Goal: Book appointment/travel/reservation

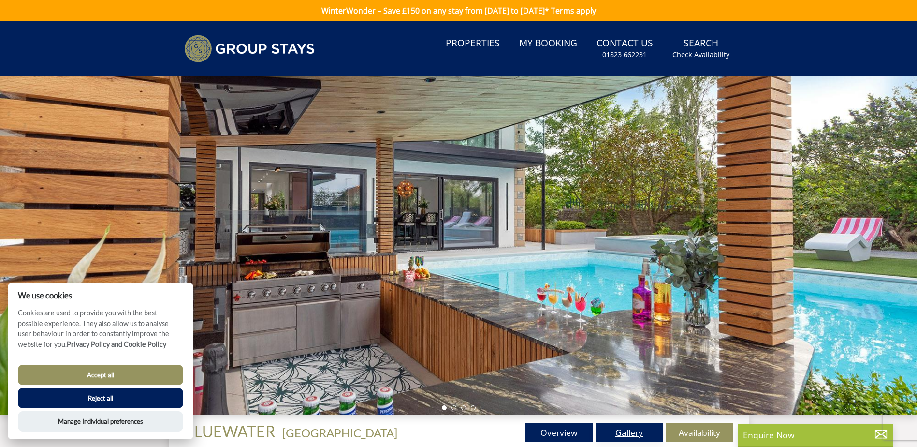
click at [635, 433] on link "Gallery" at bounding box center [630, 432] width 68 height 19
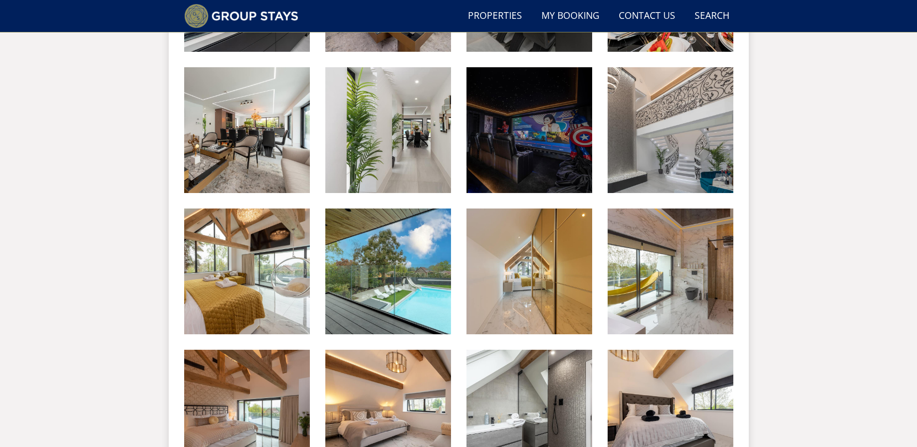
scroll to position [829, 0]
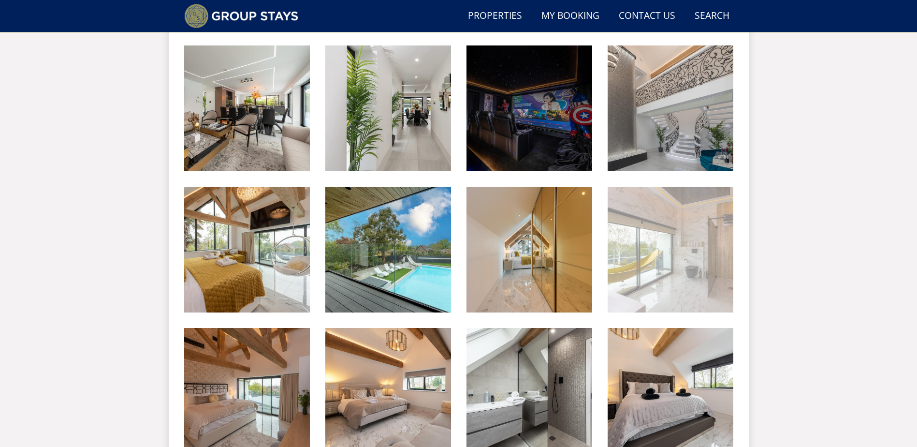
click at [646, 263] on img at bounding box center [671, 250] width 126 height 126
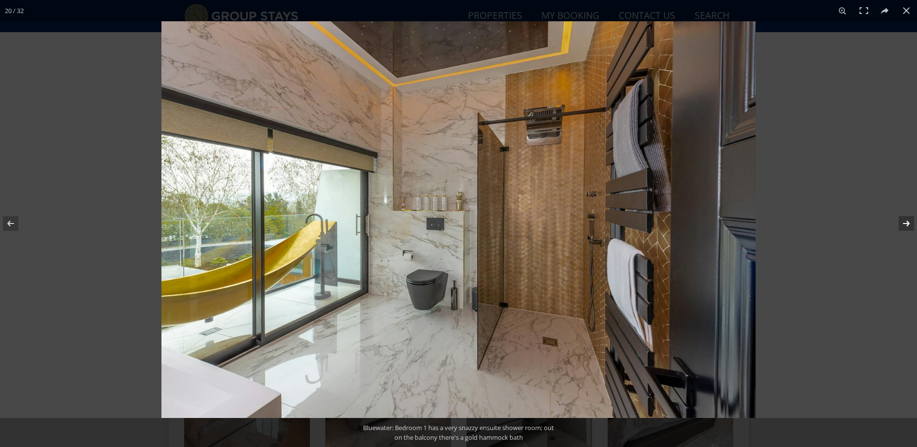
click at [907, 224] on button at bounding box center [900, 223] width 34 height 48
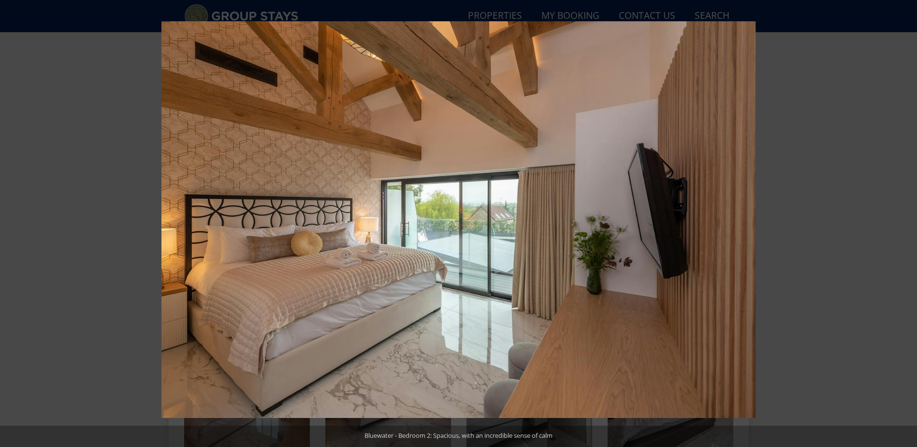
click at [907, 224] on button at bounding box center [900, 223] width 34 height 48
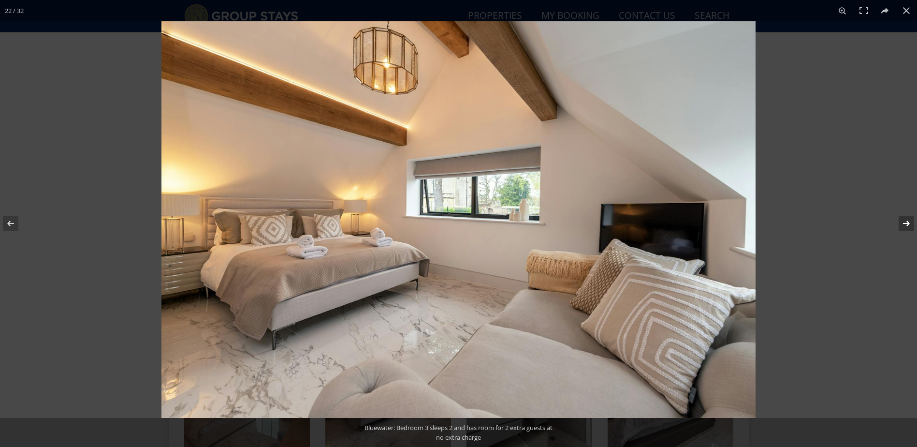
click at [905, 227] on button at bounding box center [900, 223] width 34 height 48
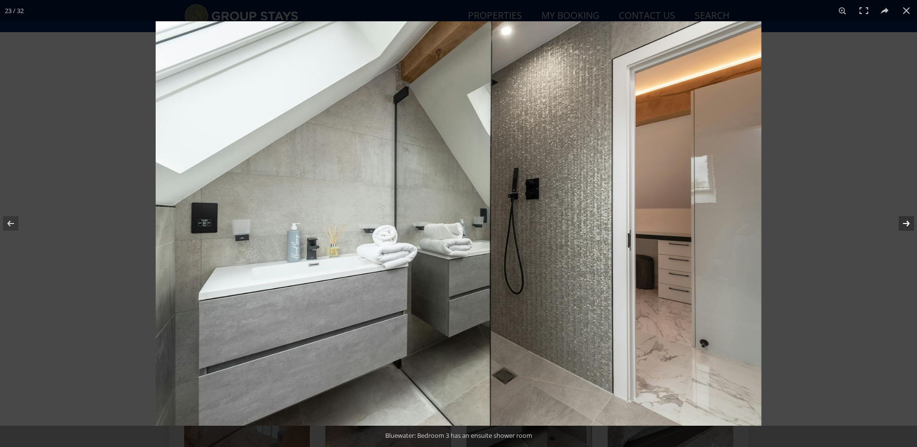
click at [905, 227] on button at bounding box center [900, 223] width 34 height 48
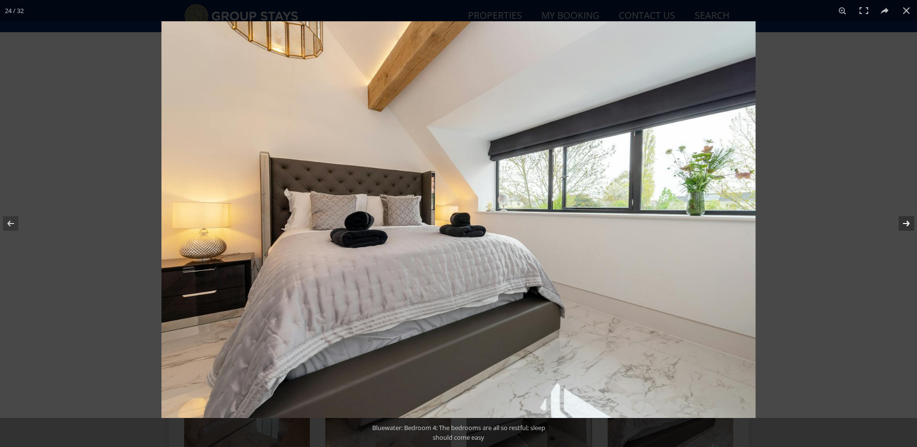
click at [905, 227] on button at bounding box center [900, 223] width 34 height 48
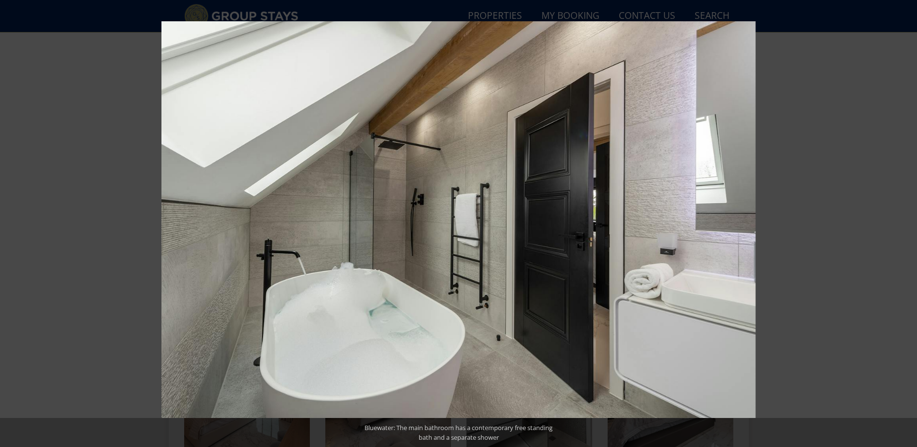
click at [905, 227] on button at bounding box center [900, 223] width 34 height 48
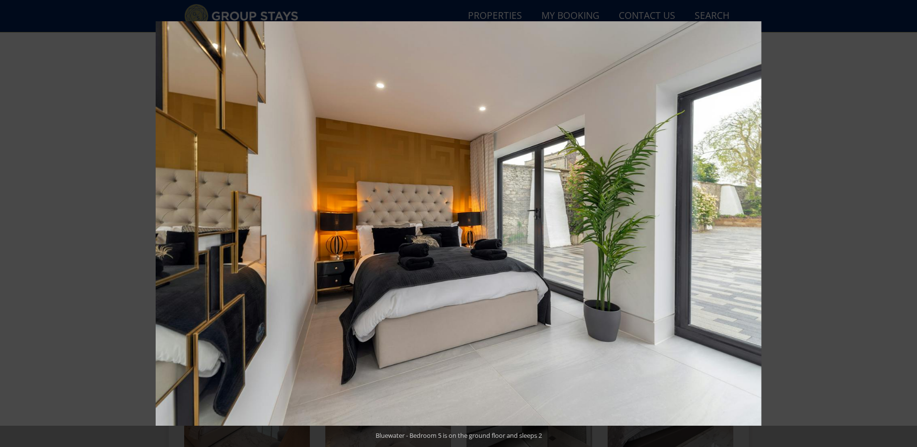
click at [905, 227] on button at bounding box center [900, 223] width 34 height 48
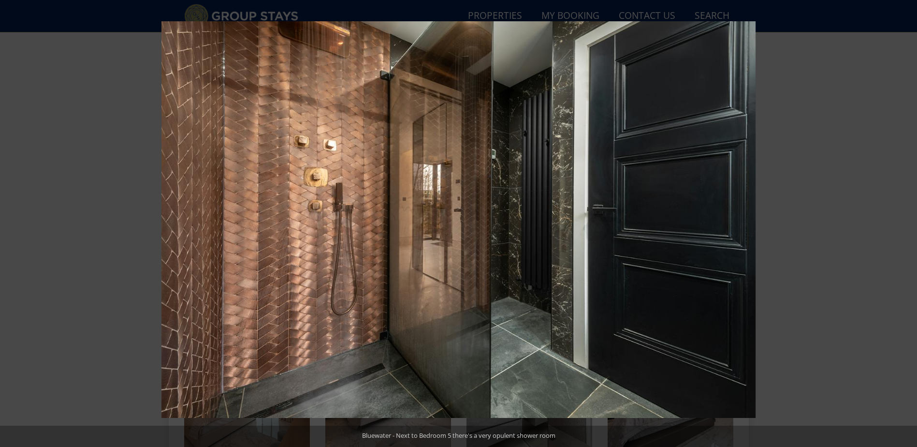
click at [905, 227] on button at bounding box center [900, 223] width 34 height 48
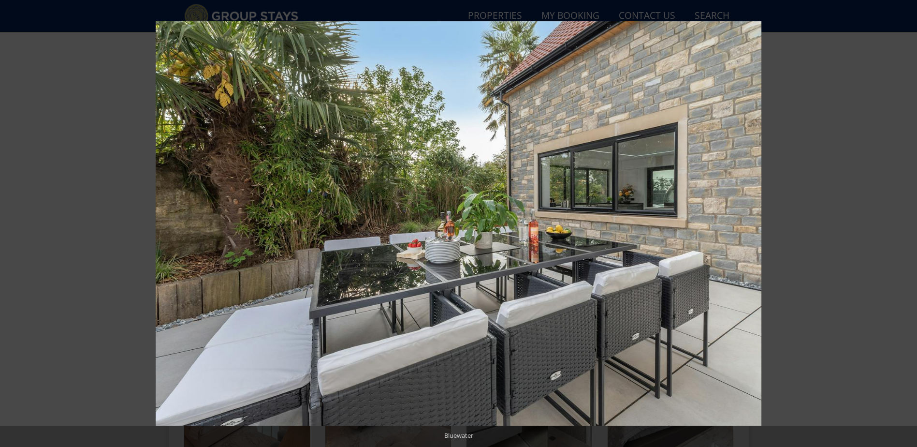
click at [905, 227] on button at bounding box center [900, 223] width 34 height 48
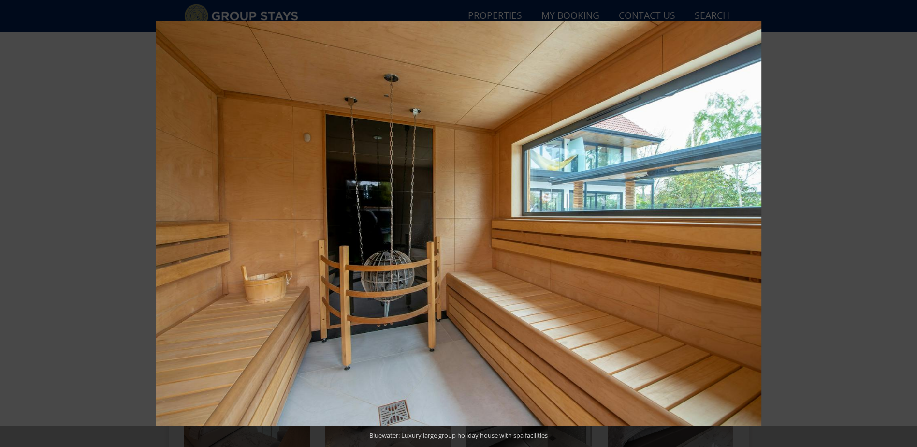
click at [905, 227] on button at bounding box center [900, 223] width 34 height 48
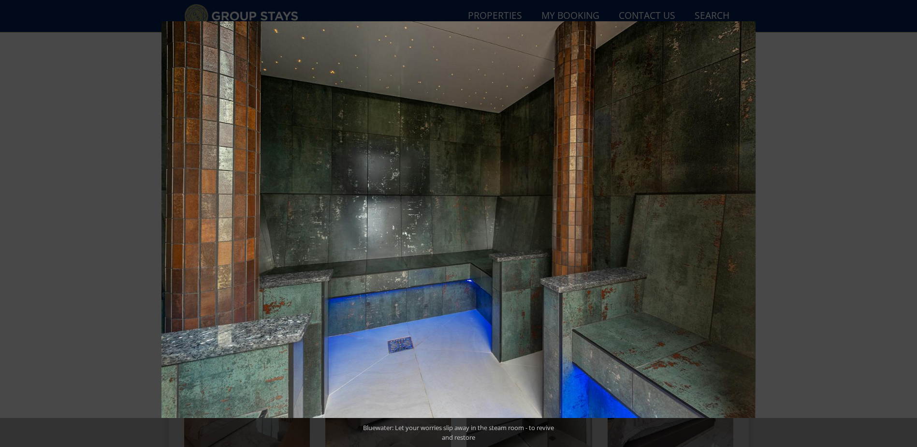
click at [905, 227] on button at bounding box center [900, 223] width 34 height 48
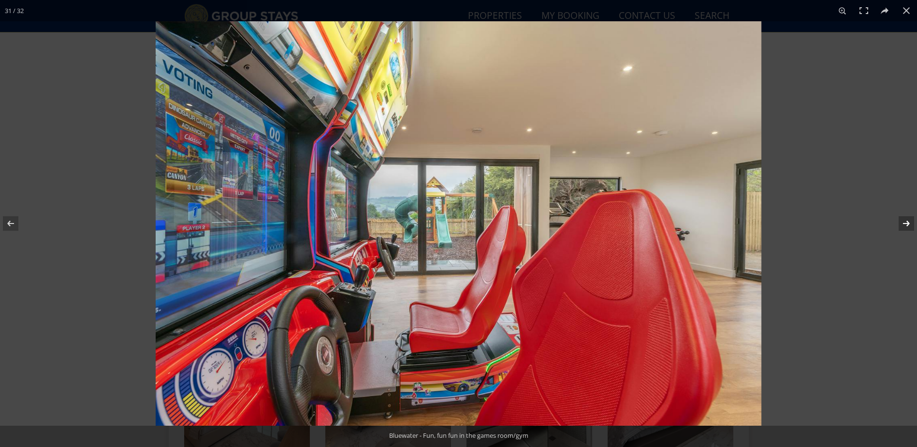
click at [903, 224] on button at bounding box center [900, 223] width 34 height 48
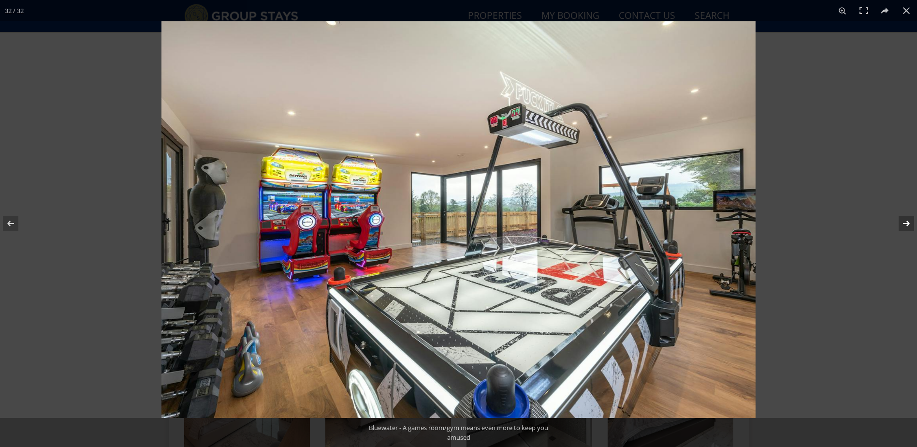
click at [903, 224] on button at bounding box center [900, 223] width 34 height 48
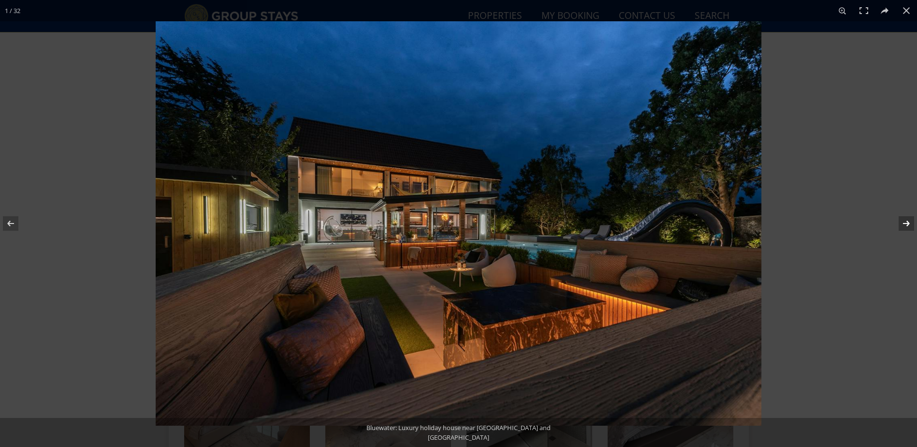
click at [903, 224] on button at bounding box center [900, 223] width 34 height 48
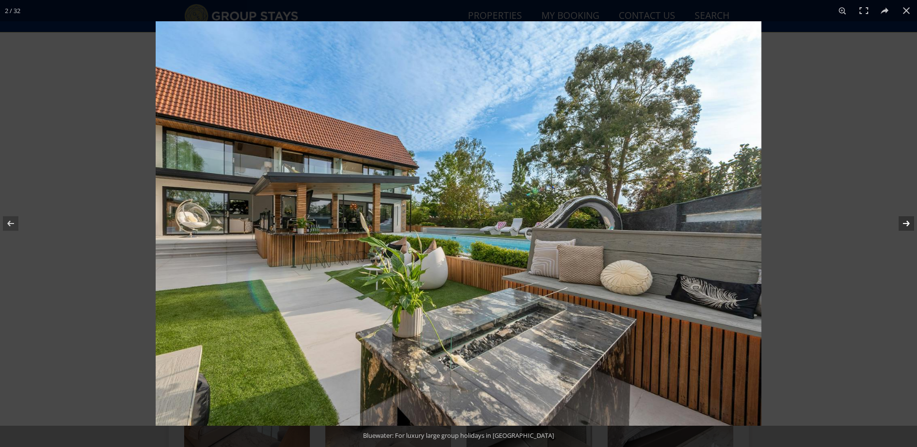
click at [903, 224] on button at bounding box center [900, 223] width 34 height 48
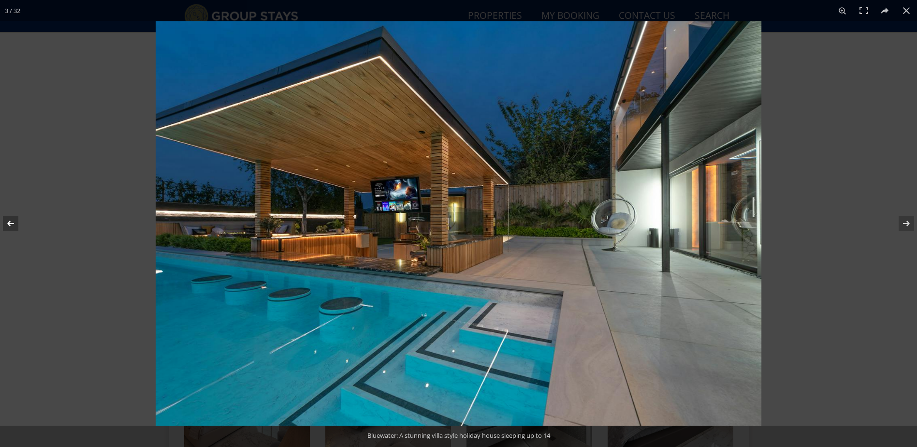
click at [7, 220] on button at bounding box center [17, 223] width 34 height 48
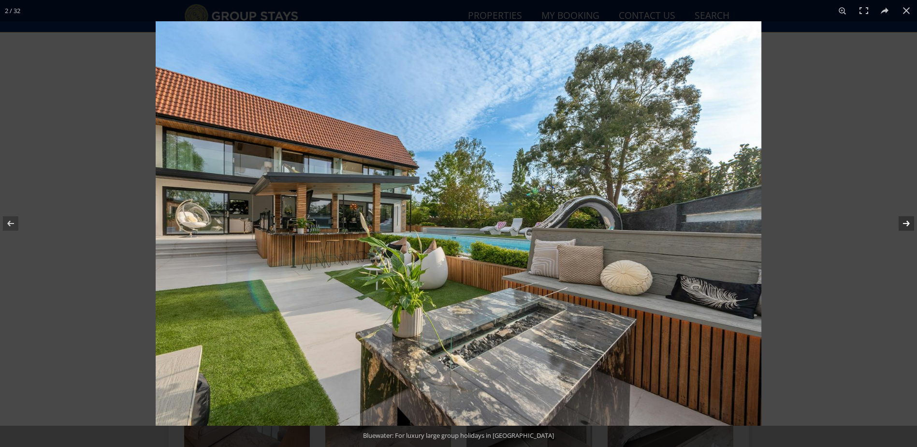
click at [905, 224] on button at bounding box center [900, 223] width 34 height 48
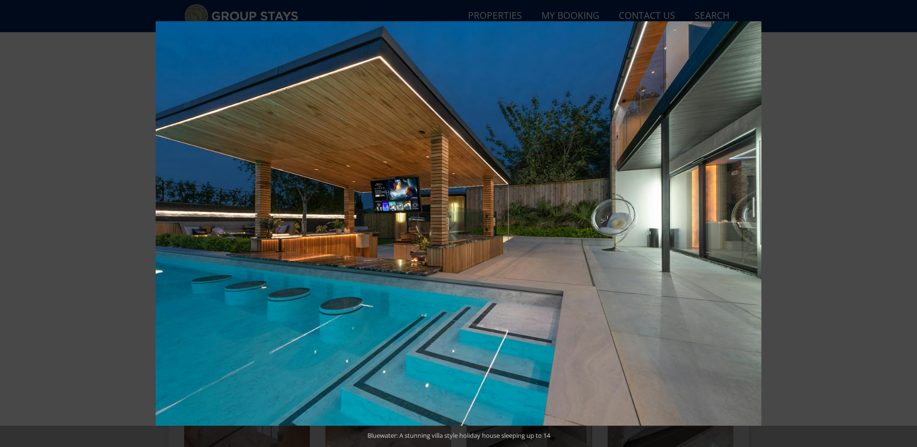
click at [905, 224] on button at bounding box center [900, 223] width 34 height 48
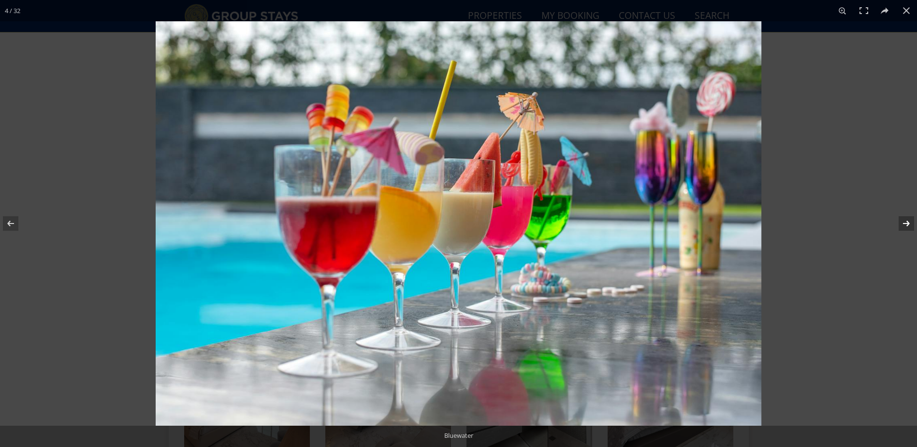
click at [906, 225] on button at bounding box center [900, 223] width 34 height 48
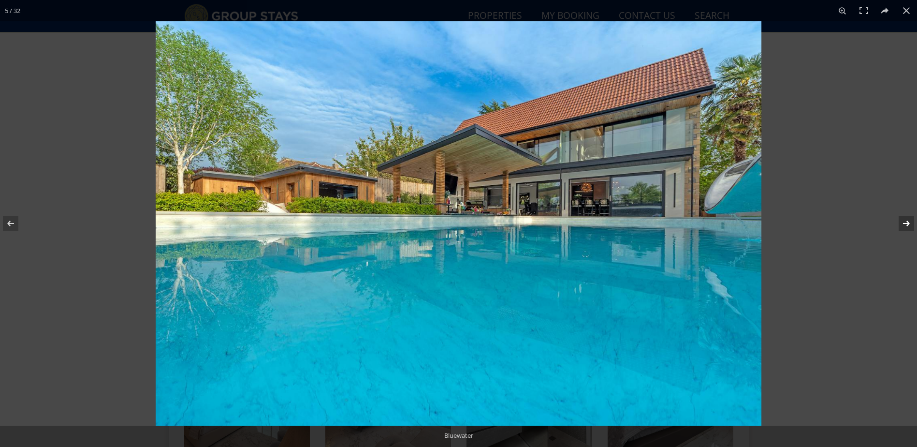
click at [906, 225] on button at bounding box center [900, 223] width 34 height 48
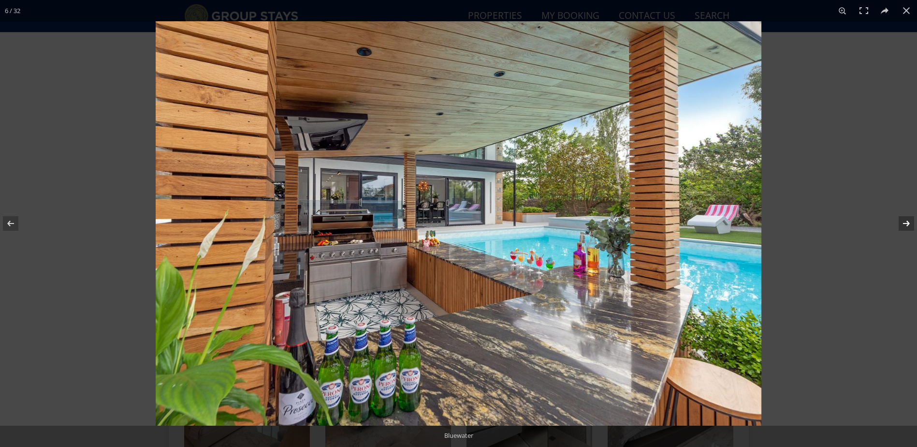
click at [906, 225] on button at bounding box center [900, 223] width 34 height 48
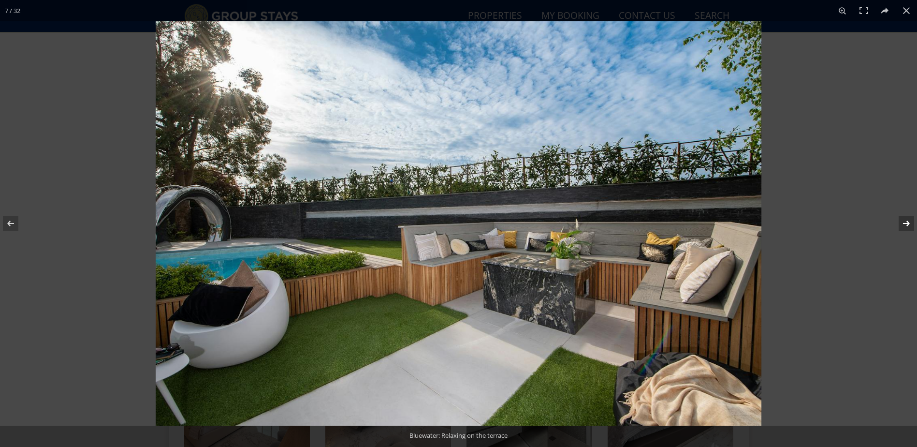
click at [906, 225] on button at bounding box center [900, 223] width 34 height 48
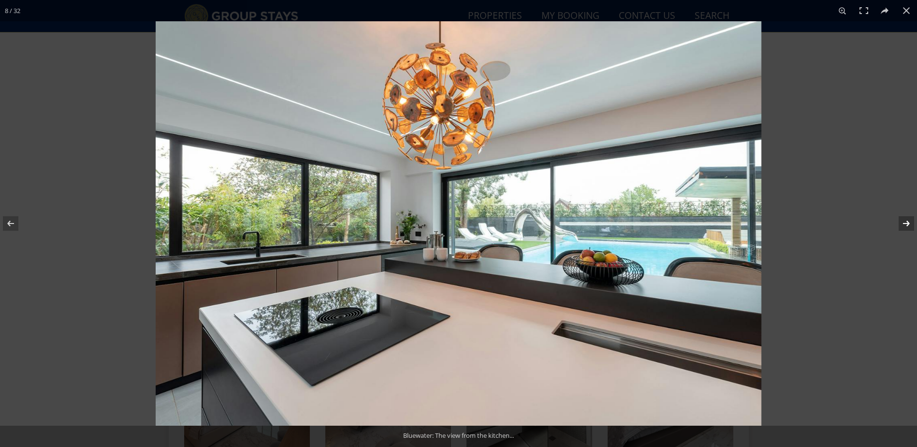
click at [906, 225] on button at bounding box center [900, 223] width 34 height 48
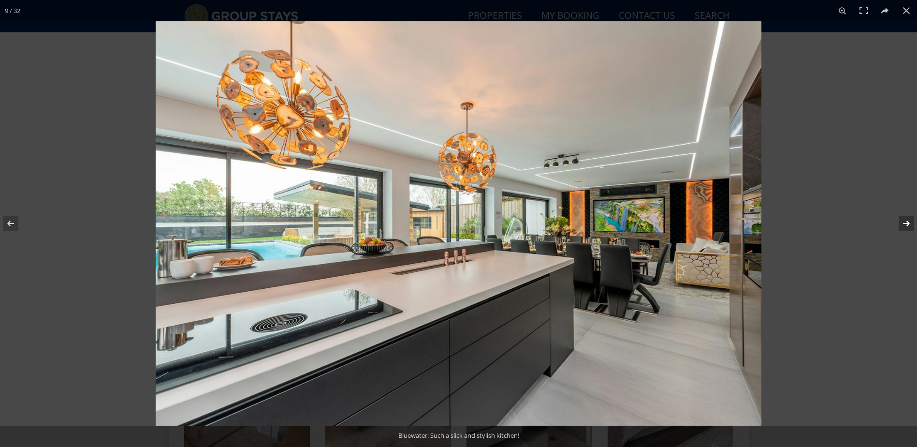
click at [906, 225] on button at bounding box center [900, 223] width 34 height 48
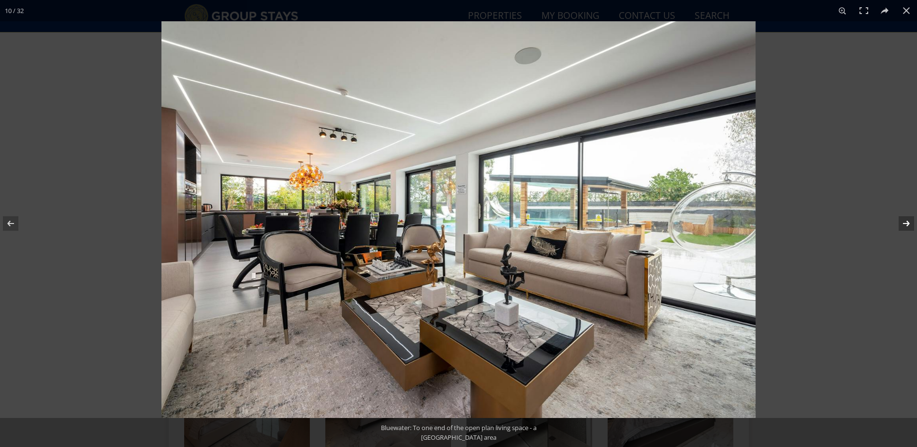
click at [906, 225] on button at bounding box center [900, 223] width 34 height 48
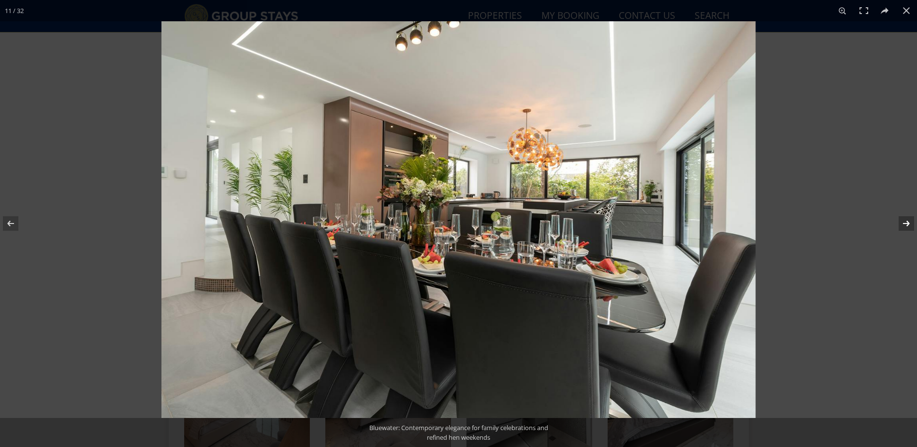
click at [906, 225] on button at bounding box center [900, 223] width 34 height 48
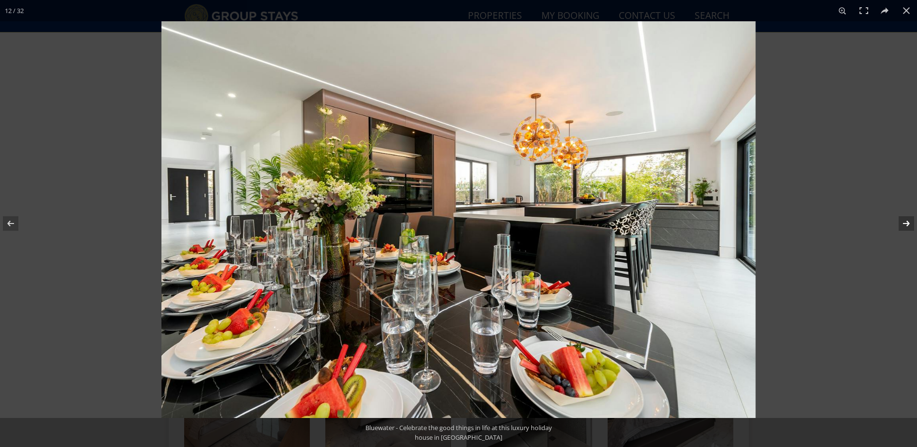
click at [906, 225] on button at bounding box center [900, 223] width 34 height 48
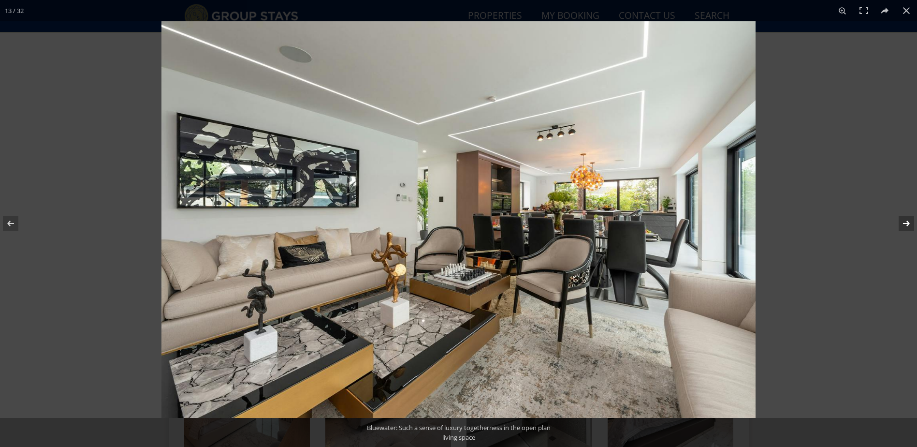
click at [906, 225] on button at bounding box center [900, 223] width 34 height 48
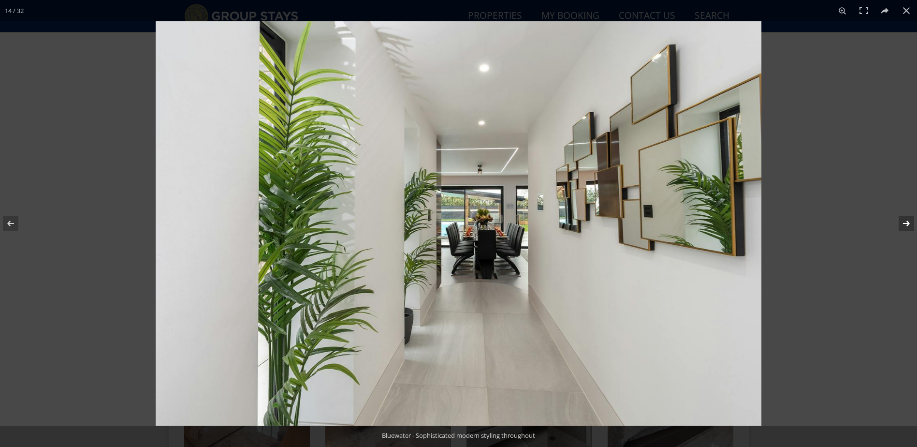
click at [906, 225] on button at bounding box center [900, 223] width 34 height 48
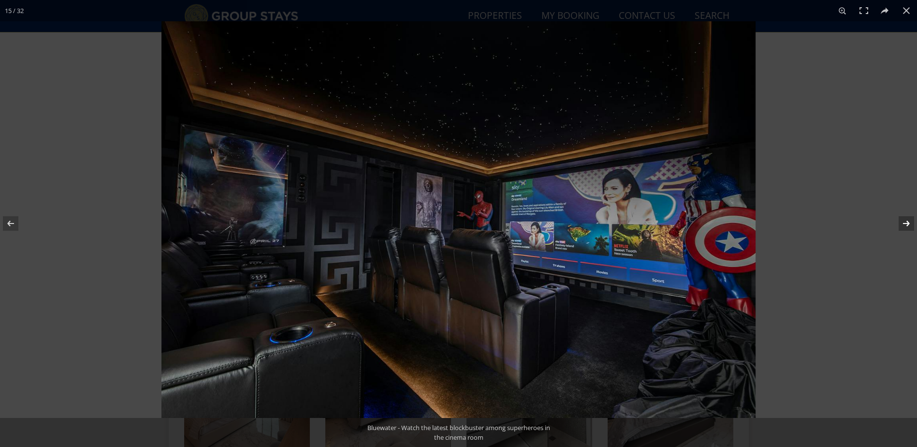
click at [906, 225] on button at bounding box center [900, 223] width 34 height 48
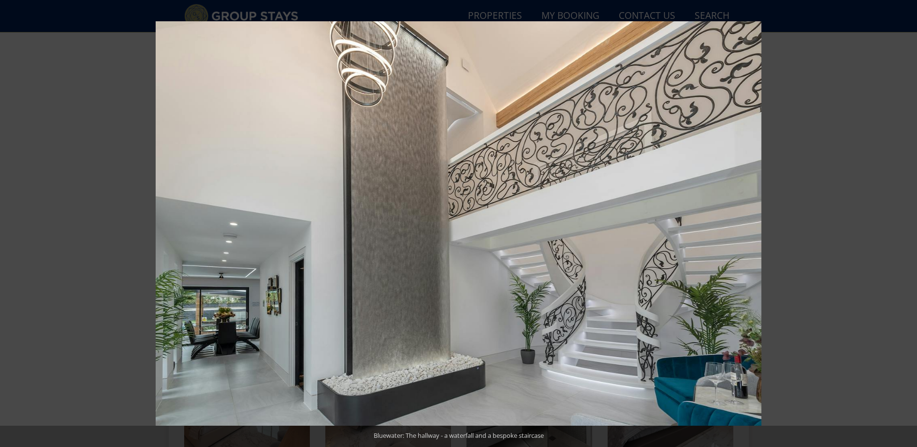
click at [906, 225] on button at bounding box center [900, 223] width 34 height 48
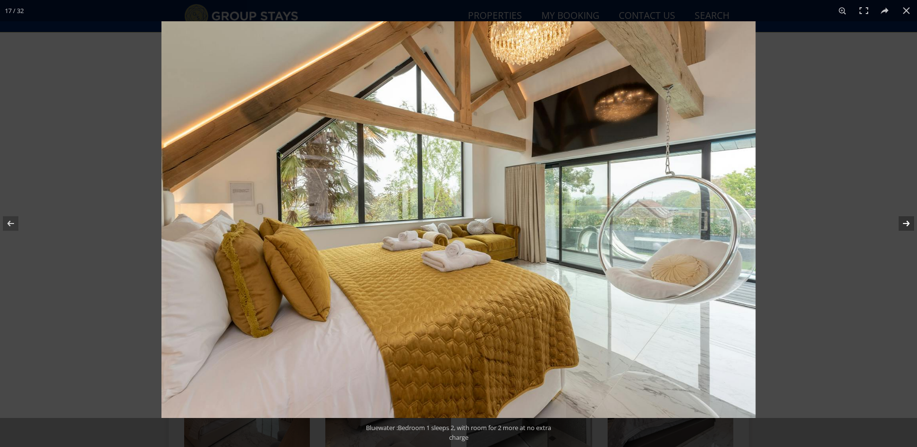
click at [902, 227] on button at bounding box center [900, 223] width 34 height 48
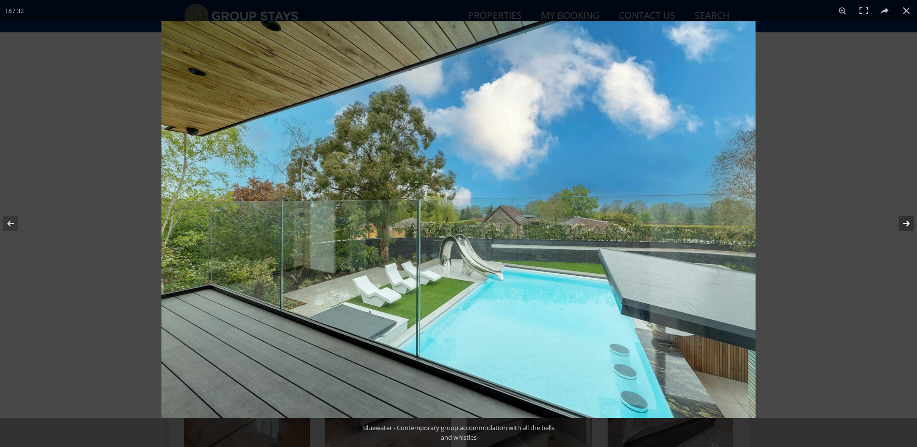
click at [902, 227] on button at bounding box center [900, 223] width 34 height 48
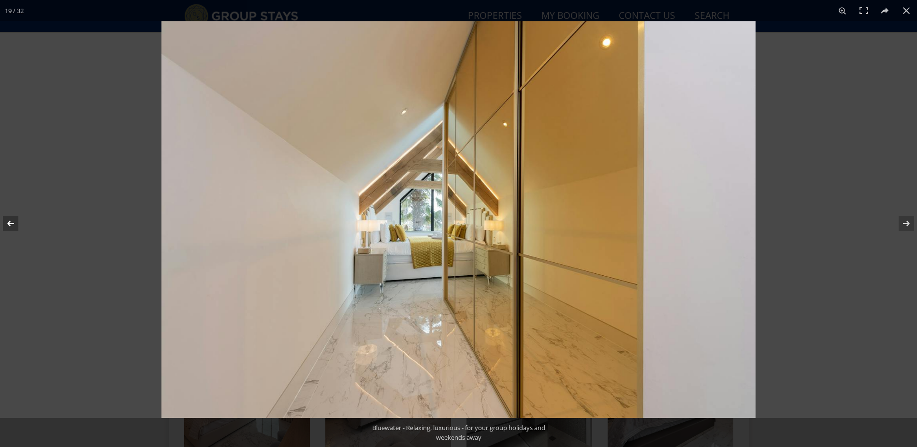
click at [8, 227] on button at bounding box center [17, 223] width 34 height 48
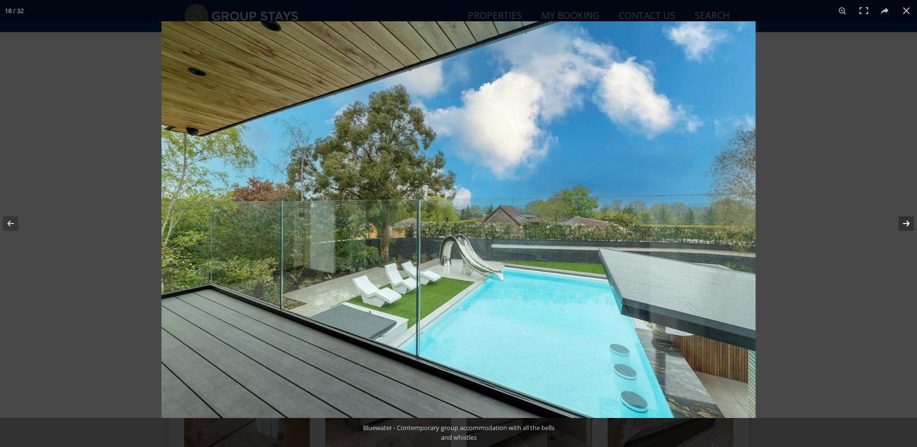
click at [907, 224] on button at bounding box center [900, 223] width 34 height 48
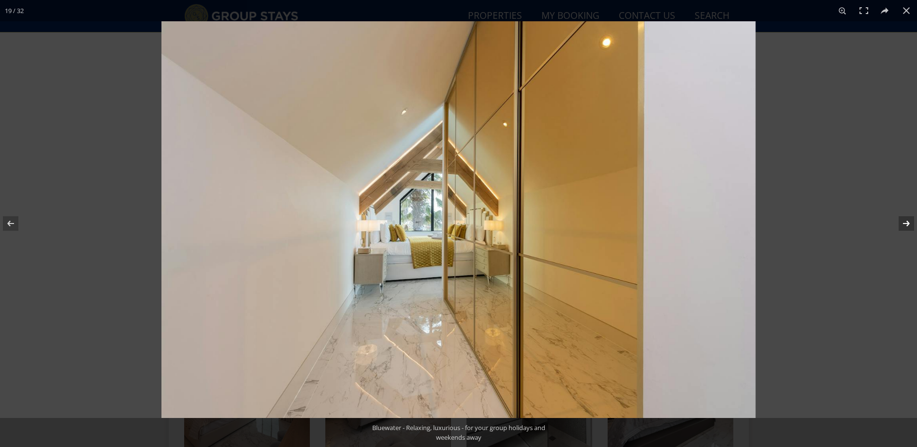
click at [907, 224] on button at bounding box center [900, 223] width 34 height 48
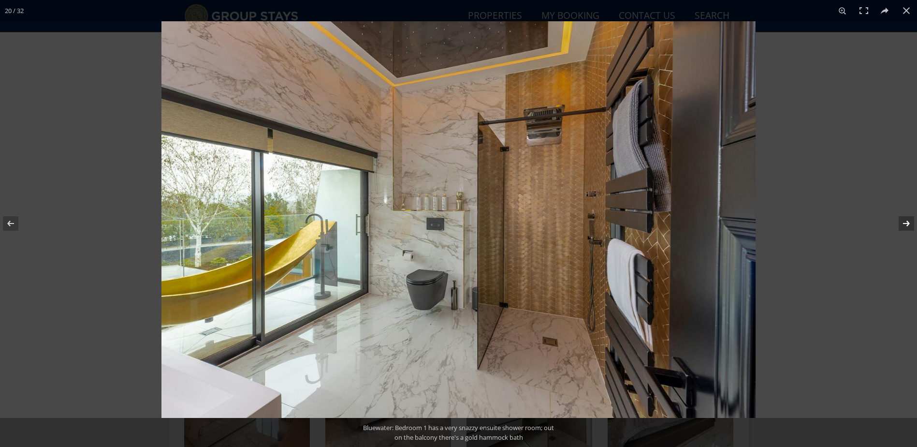
click at [907, 224] on button at bounding box center [900, 223] width 34 height 48
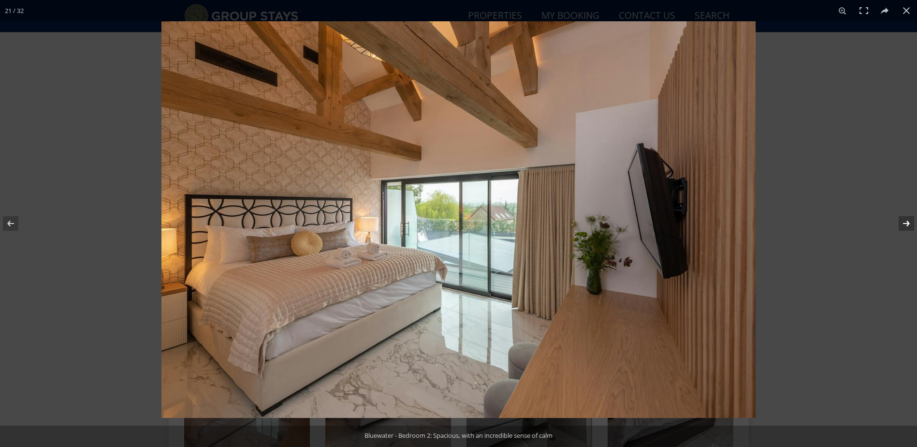
click at [907, 224] on button at bounding box center [900, 223] width 34 height 48
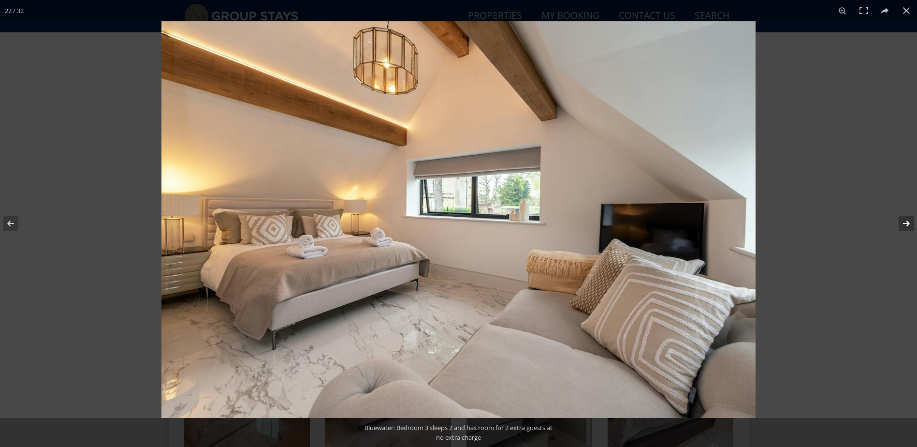
click at [907, 224] on button at bounding box center [900, 223] width 34 height 48
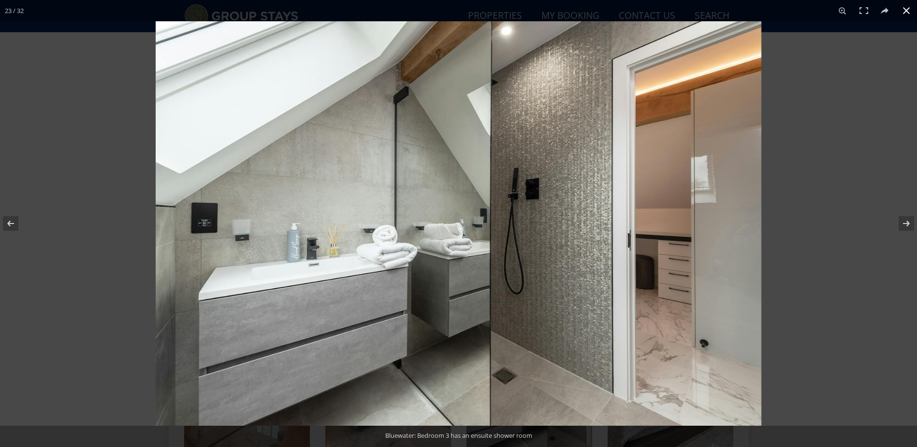
click at [906, 9] on button at bounding box center [906, 10] width 21 height 21
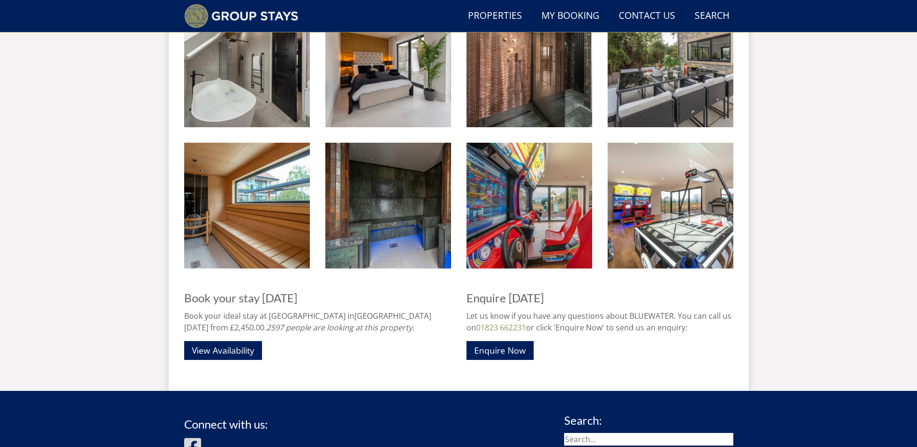
scroll to position [1410, 0]
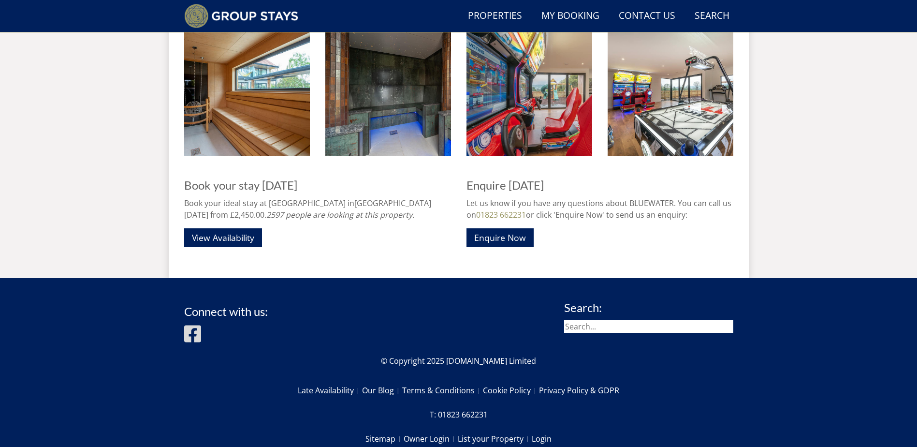
drag, startPoint x: 392, startPoint y: 203, endPoint x: 426, endPoint y: 199, distance: 34.0
click at [426, 199] on p "Book your ideal stay at [GEOGRAPHIC_DATA] in [GEOGRAPHIC_DATA] [DATE] from £2,4…" at bounding box center [317, 208] width 267 height 23
click at [217, 237] on link "View Availability" at bounding box center [223, 237] width 78 height 19
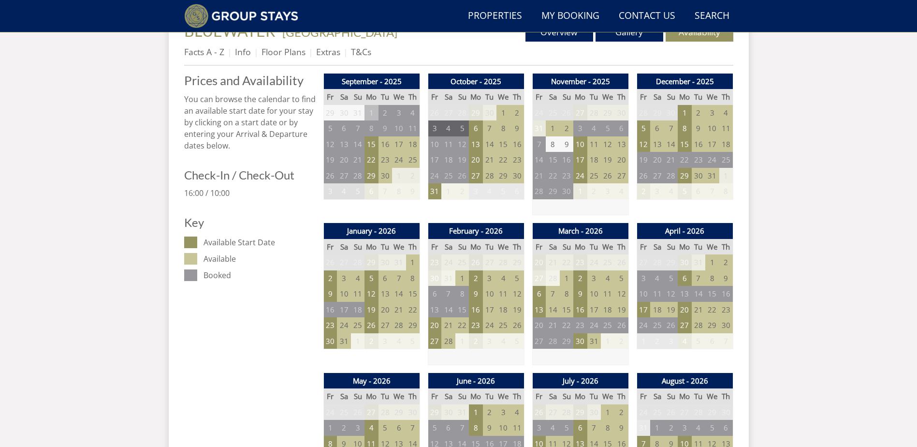
scroll to position [378, 0]
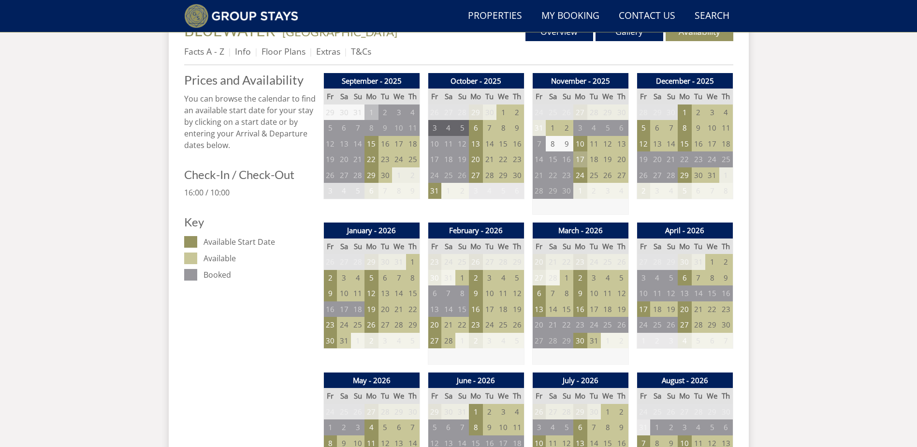
click at [579, 158] on td "17" at bounding box center [580, 159] width 14 height 16
click at [565, 142] on td "9" at bounding box center [567, 144] width 14 height 16
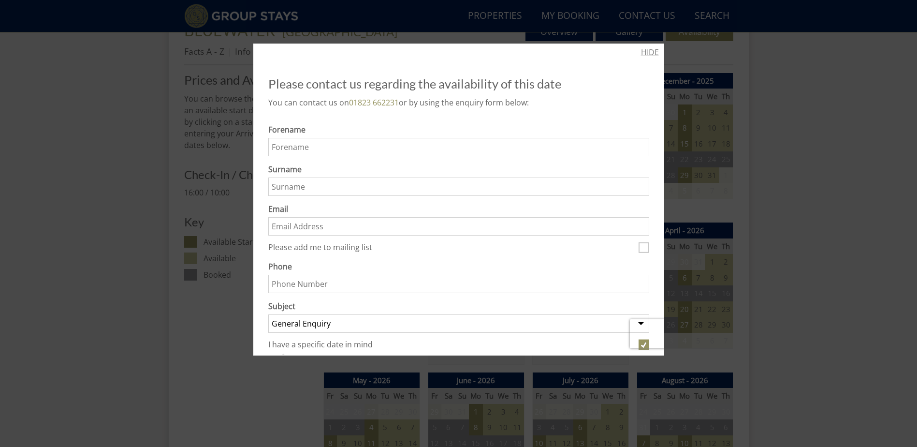
click at [641, 48] on link "HIDE" at bounding box center [650, 52] width 18 height 12
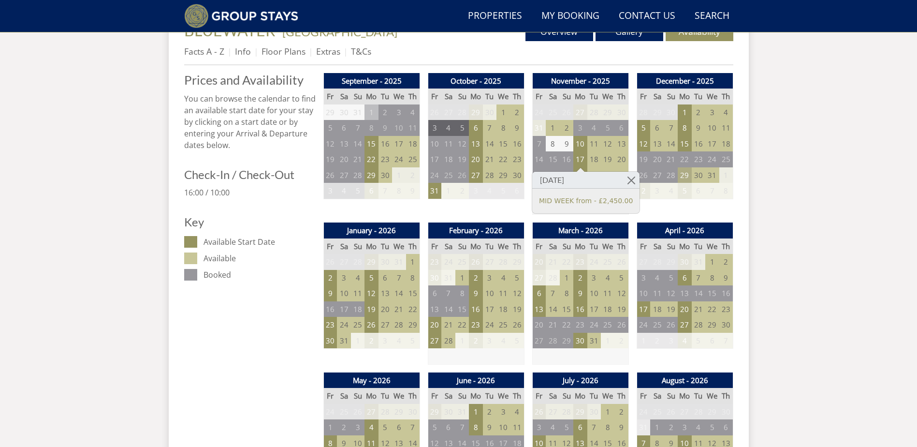
click at [688, 173] on td "29" at bounding box center [685, 175] width 14 height 16
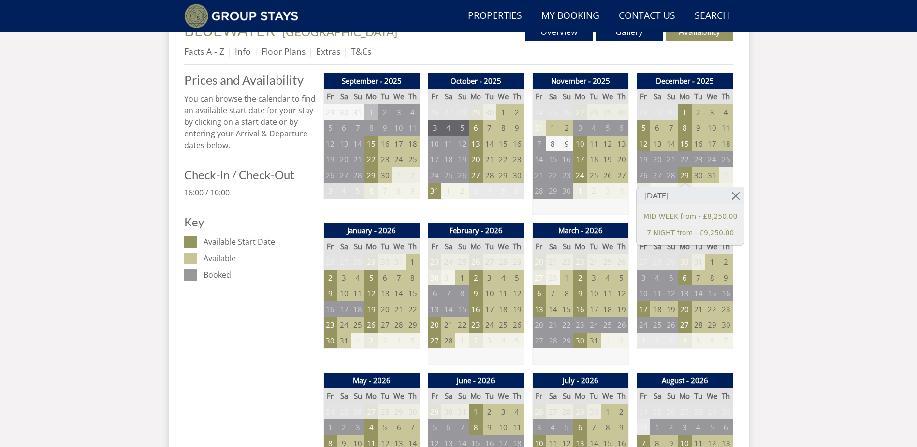
click at [489, 292] on td "10" at bounding box center [490, 293] width 14 height 16
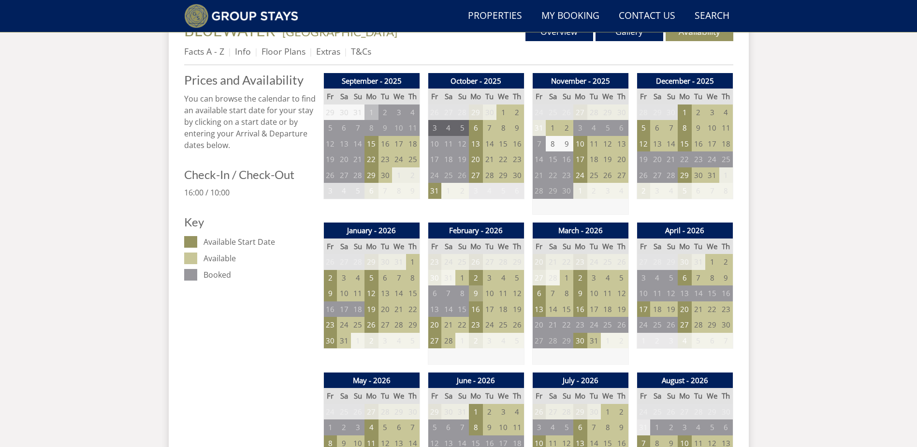
click at [474, 294] on td "9" at bounding box center [476, 293] width 14 height 16
click at [431, 294] on td "6" at bounding box center [435, 293] width 14 height 16
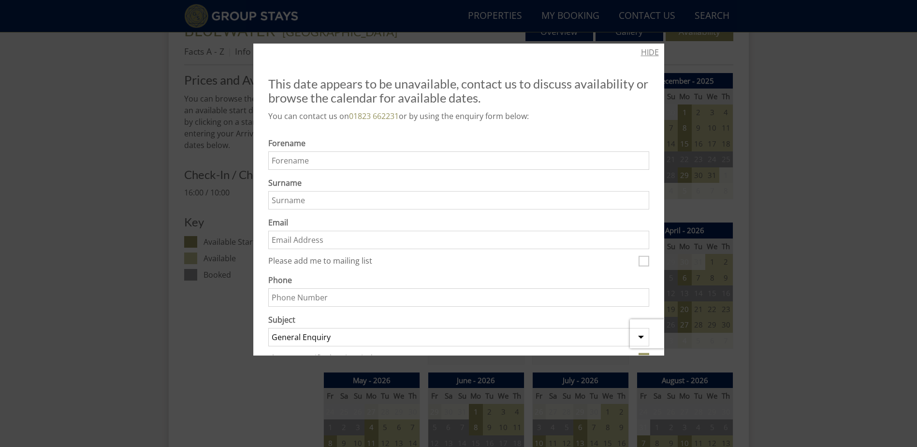
click at [642, 48] on link "HIDE" at bounding box center [650, 52] width 18 height 12
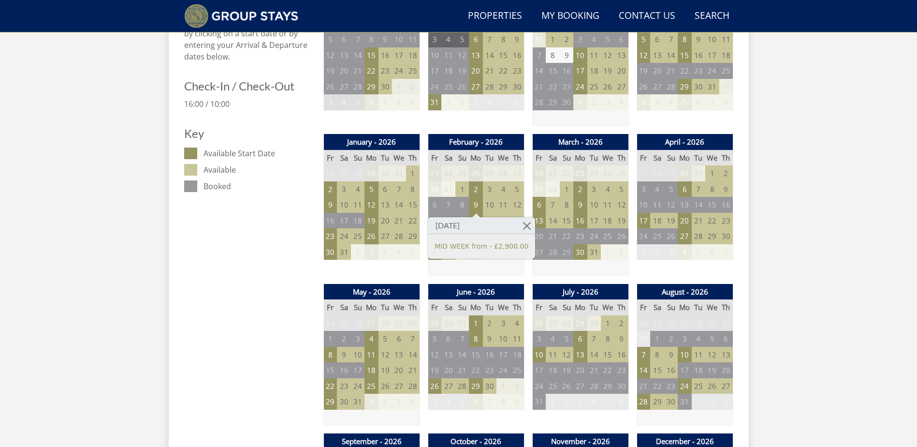
scroll to position [572, 0]
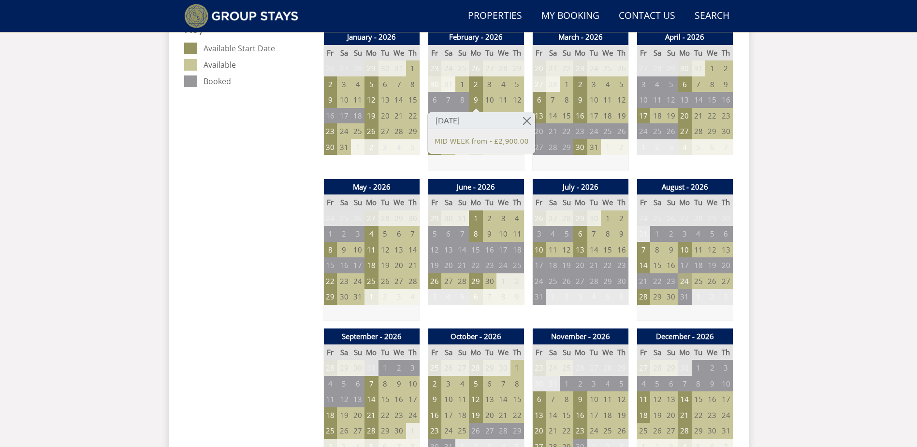
click at [684, 279] on td "24" at bounding box center [685, 281] width 14 height 16
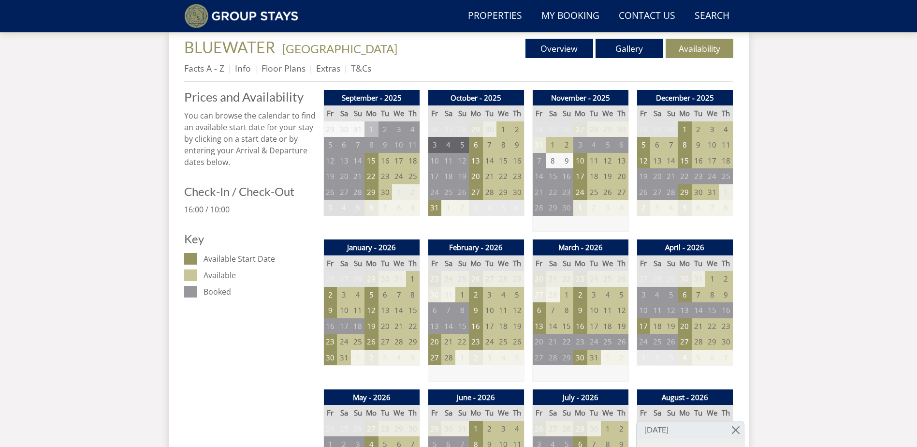
scroll to position [314, 0]
